Goal: Task Accomplishment & Management: Use online tool/utility

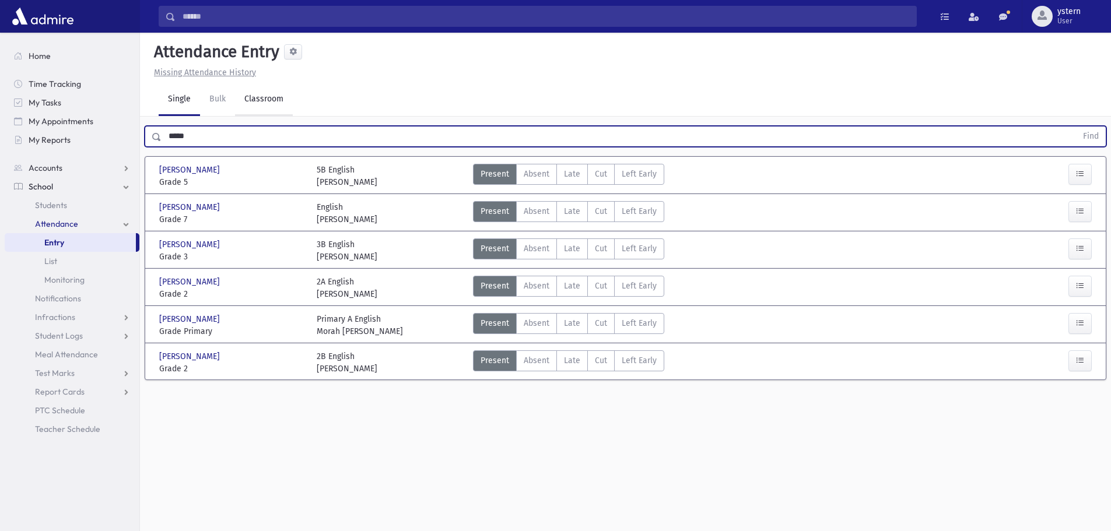
click at [264, 101] on link "Classroom" at bounding box center [264, 99] width 58 height 33
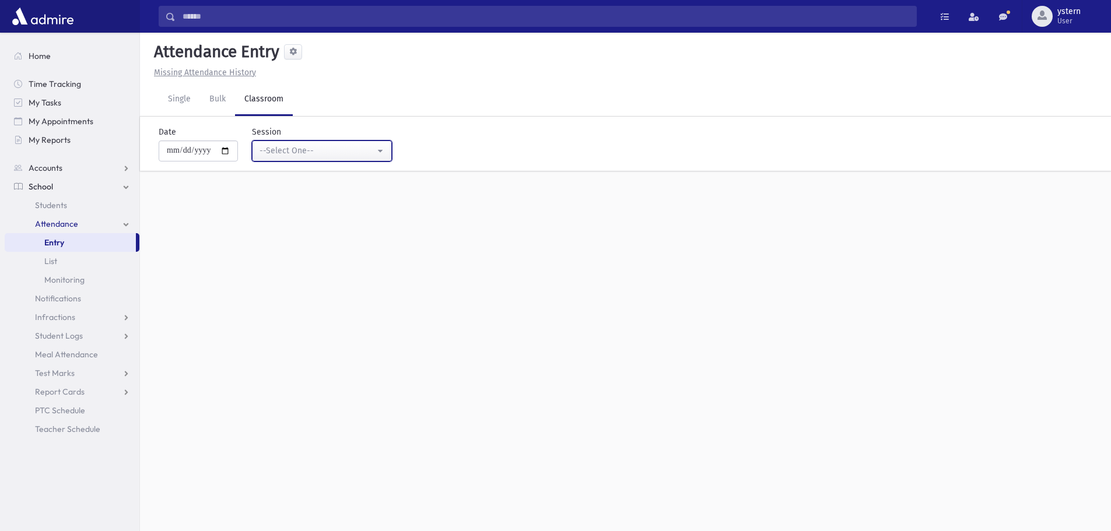
click at [342, 157] on div "--Select One--" at bounding box center [316, 151] width 115 height 13
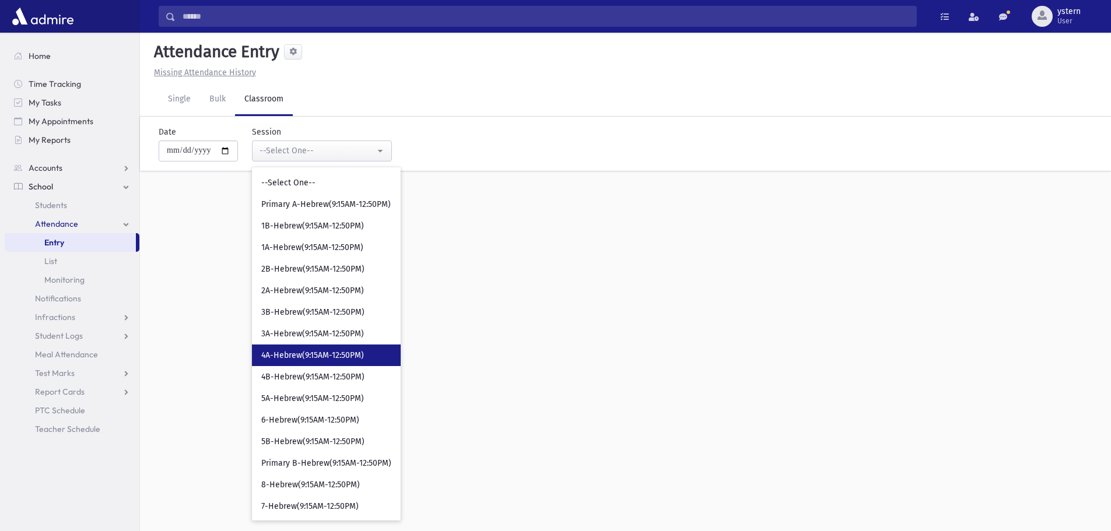
click at [357, 358] on span "4A-Hebrew(9:15AM-12:50PM)" at bounding box center [312, 356] width 103 height 12
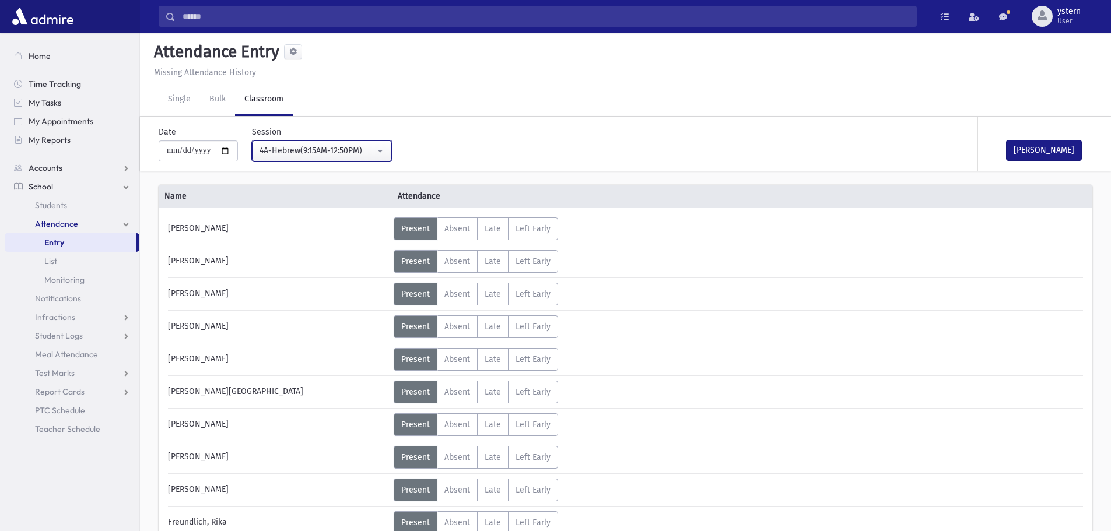
click at [327, 156] on div "4A-Hebrew(9:15AM-12:50PM)" at bounding box center [316, 151] width 115 height 12
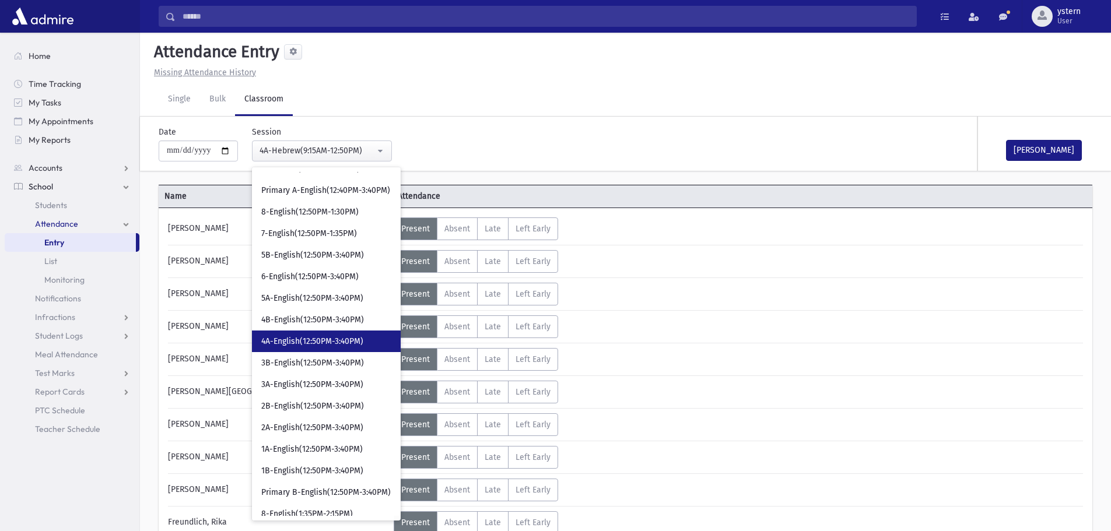
scroll to position [361, 0]
click at [339, 335] on span "4A-English(12:50PM-3:40PM)" at bounding box center [312, 340] width 102 height 12
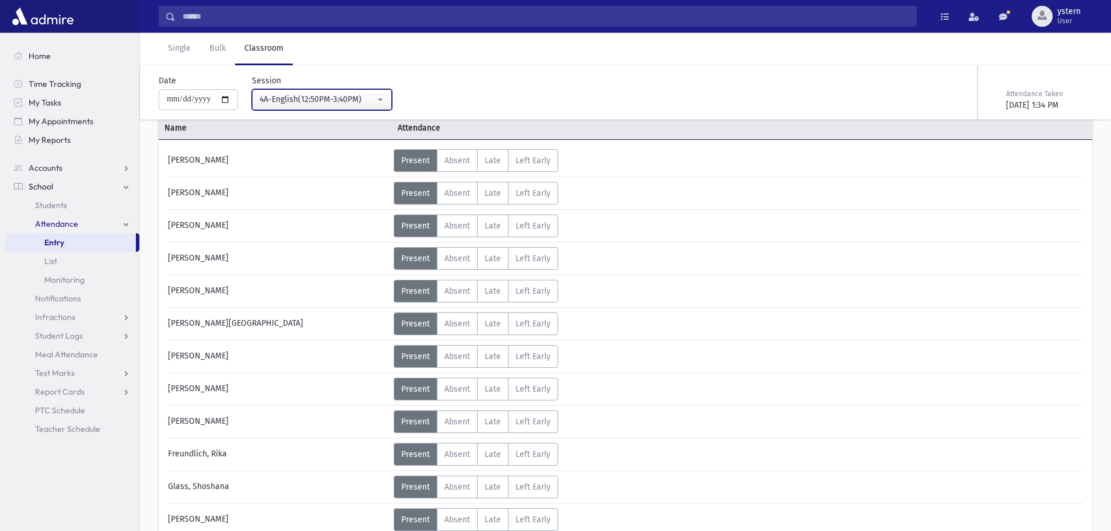
scroll to position [175, 0]
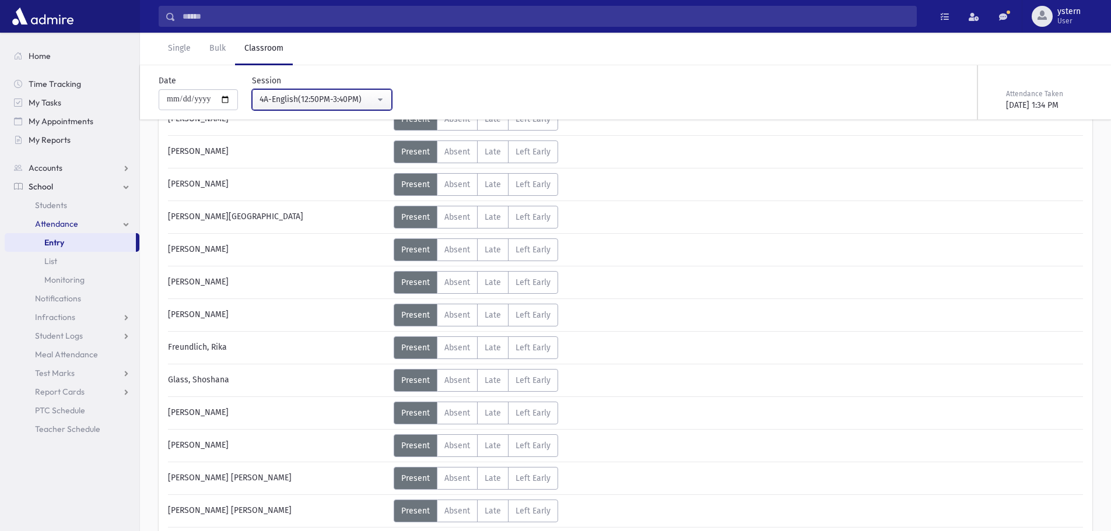
click at [349, 99] on div "4A-English(12:50PM-3:40PM)" at bounding box center [316, 99] width 115 height 12
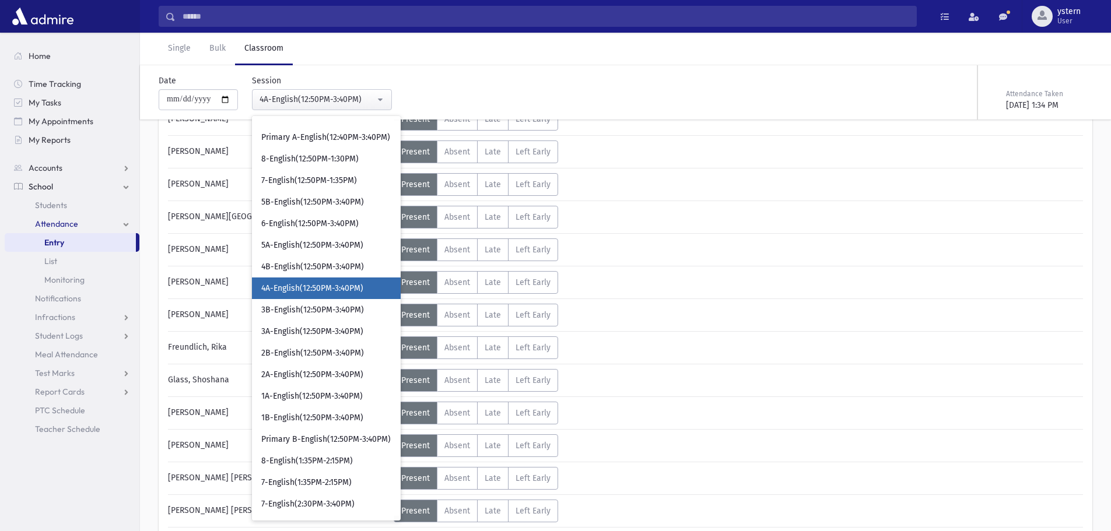
scroll to position [331, 0]
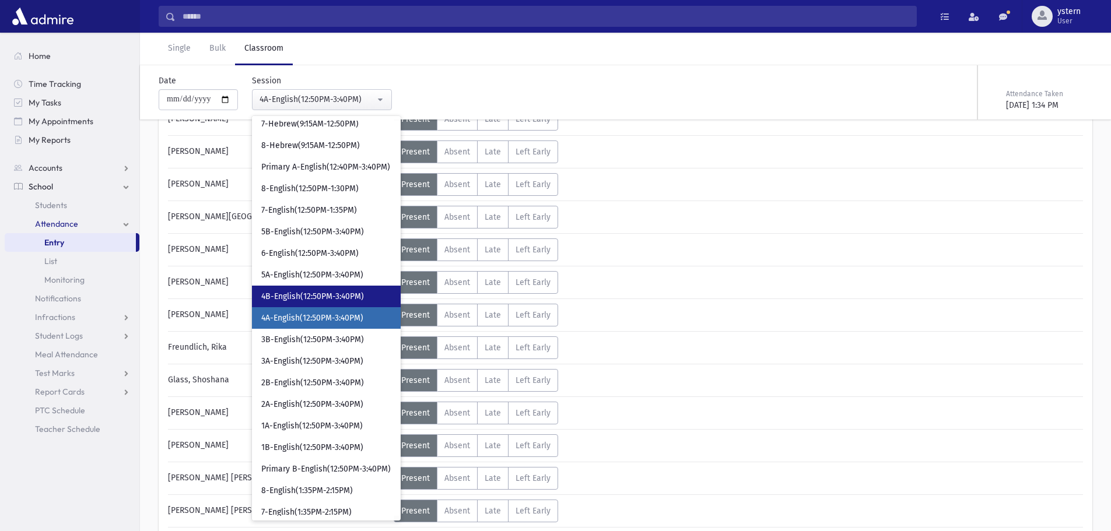
click at [331, 293] on span "4B-English(12:50PM-3:40PM)" at bounding box center [312, 297] width 103 height 12
select select "***"
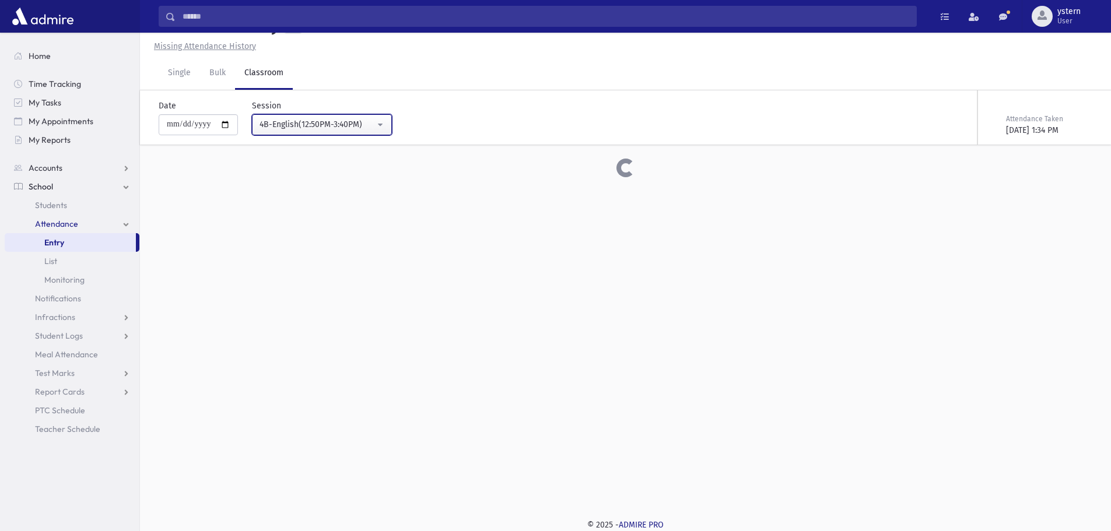
scroll to position [175, 0]
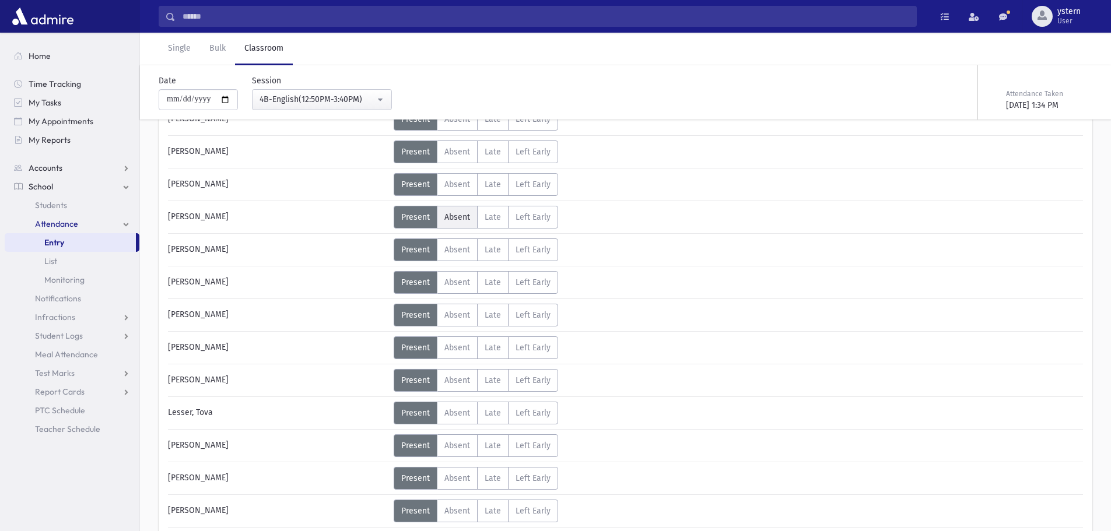
click at [461, 216] on span "Absent" at bounding box center [457, 217] width 26 height 10
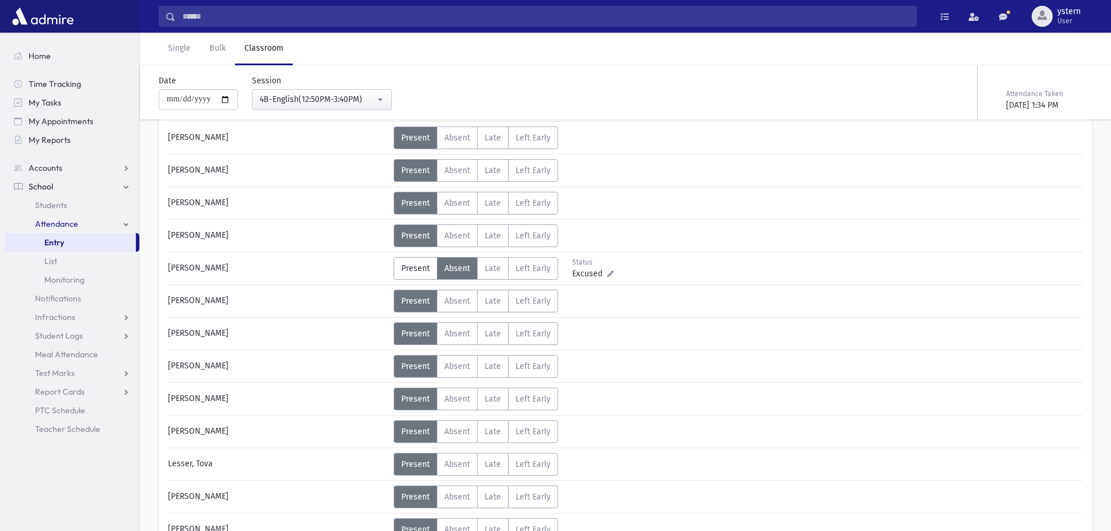
scroll to position [0, 0]
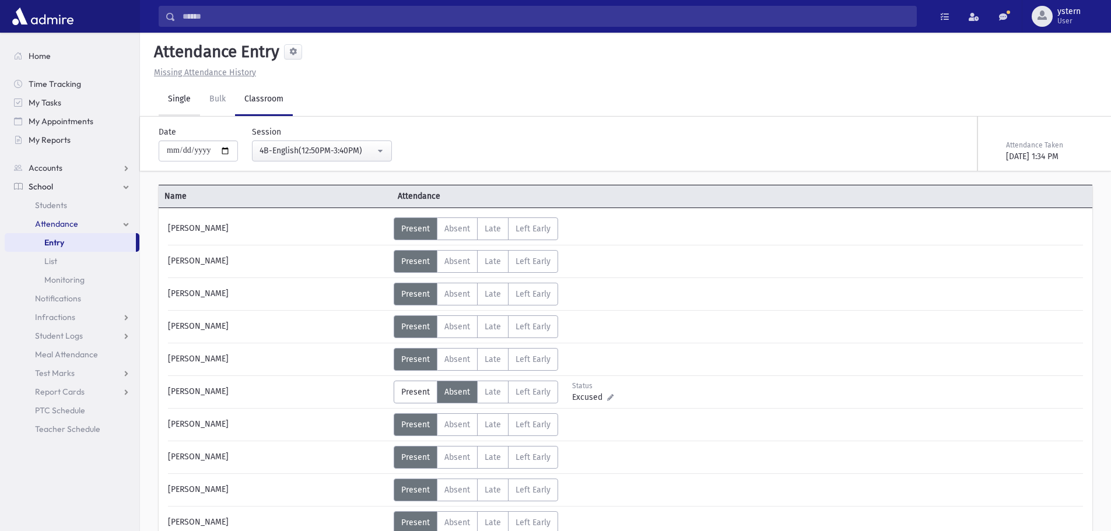
click at [181, 99] on link "Single" at bounding box center [179, 99] width 41 height 33
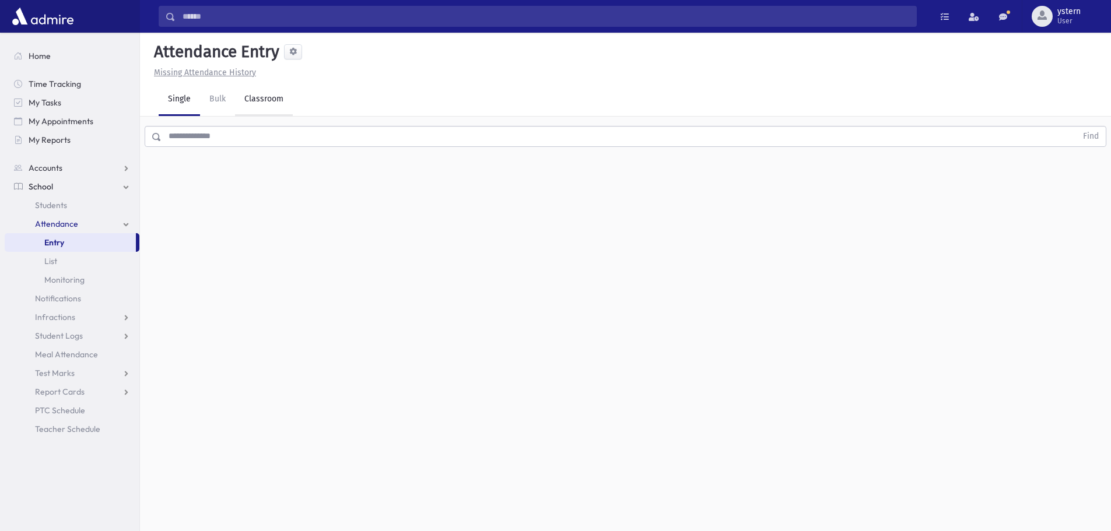
click at [266, 101] on link "Classroom" at bounding box center [264, 99] width 58 height 33
click at [317, 153] on div "--Select One--" at bounding box center [316, 151] width 115 height 12
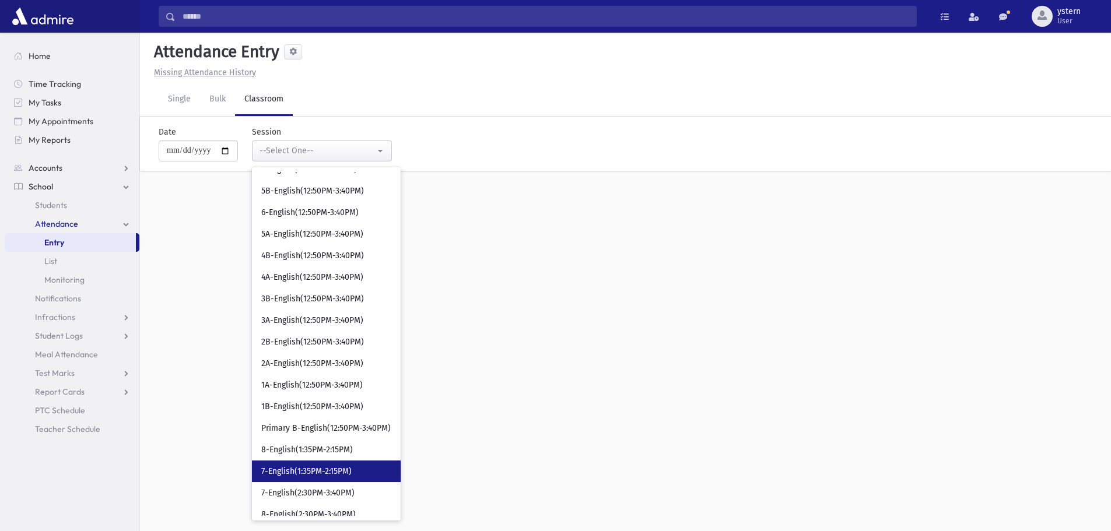
scroll to position [433, 0]
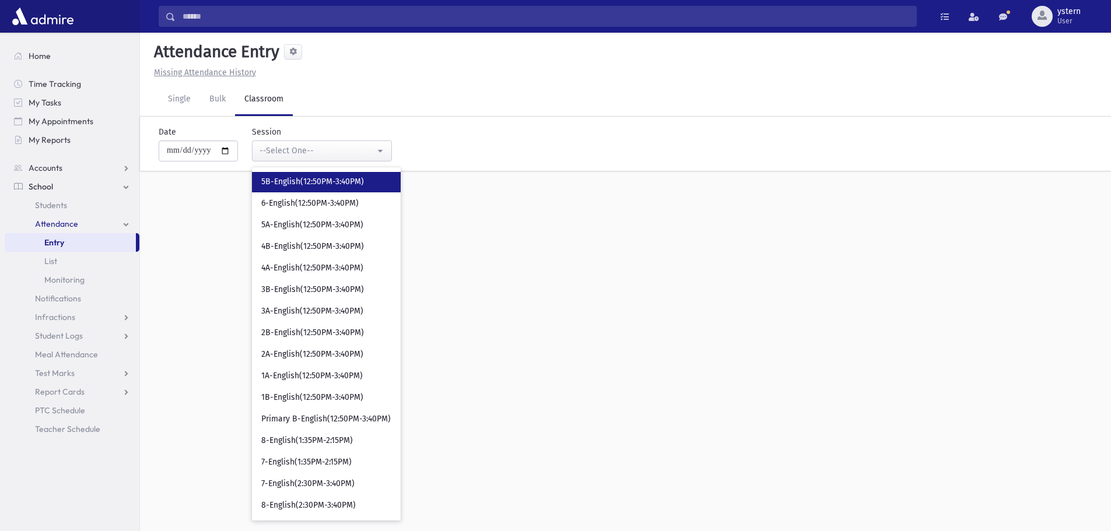
click at [364, 181] on span "5B-English(12:50PM-3:40PM)" at bounding box center [312, 182] width 103 height 12
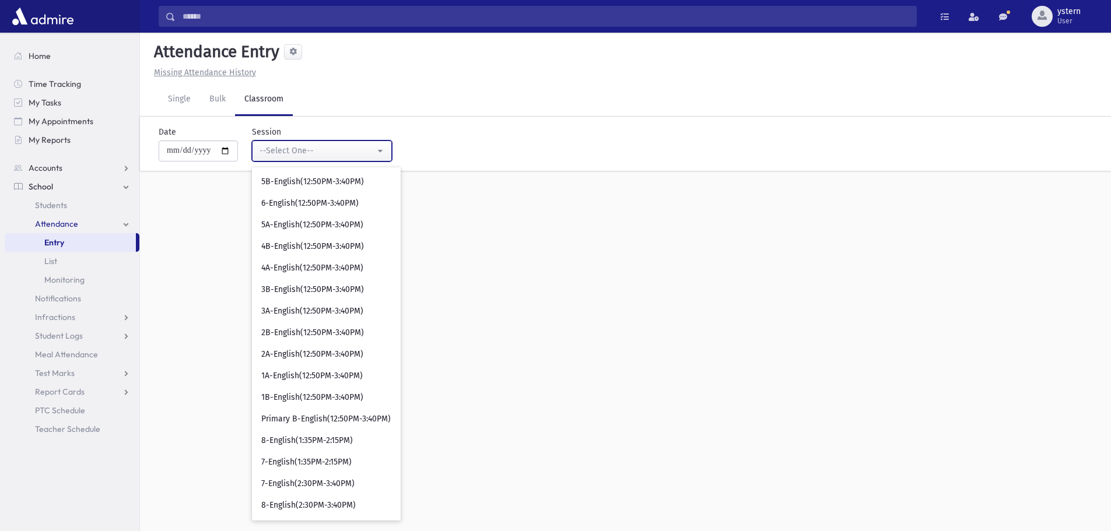
select select "***"
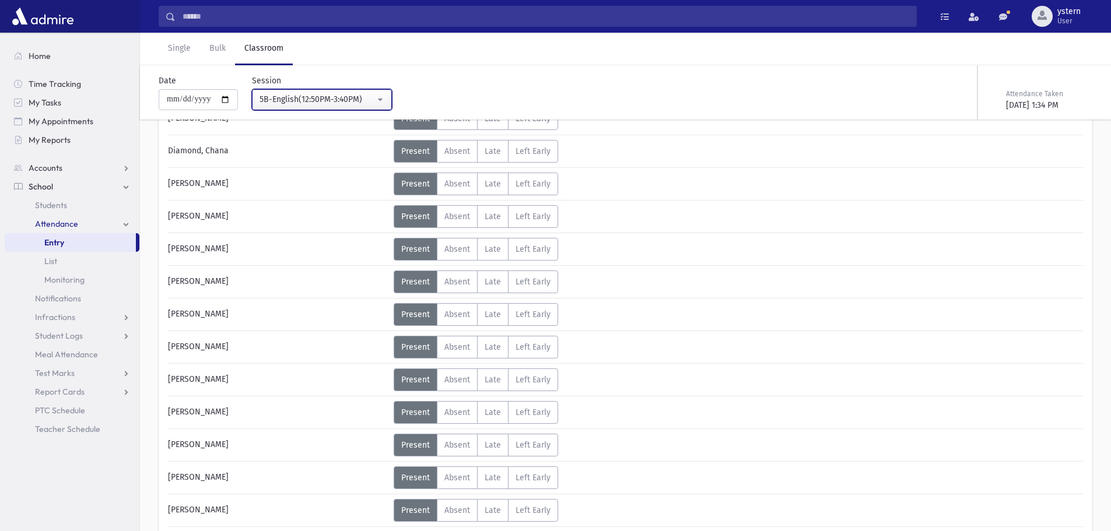
scroll to position [291, 0]
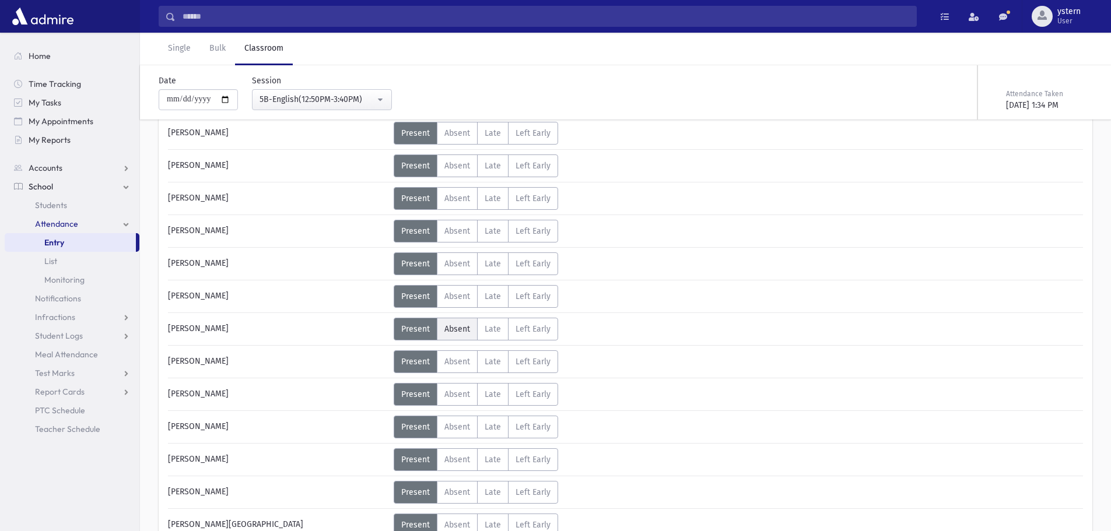
click at [452, 334] on label "Absent A" at bounding box center [457, 329] width 41 height 23
